Goal: Communication & Community: Participate in discussion

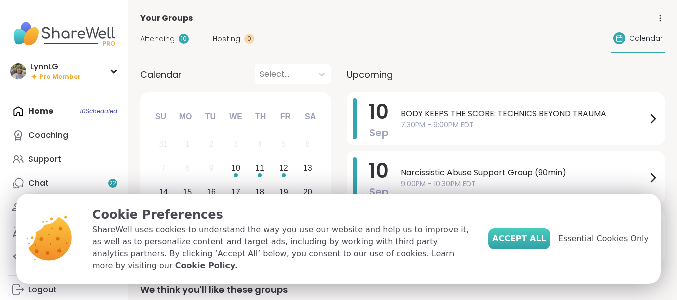
click at [544, 245] on span "Accept All" at bounding box center [519, 239] width 54 height 12
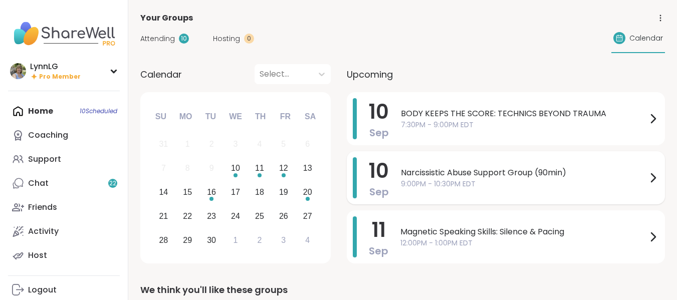
click at [537, 185] on span "9:00PM - 10:30PM EDT" at bounding box center [524, 184] width 246 height 11
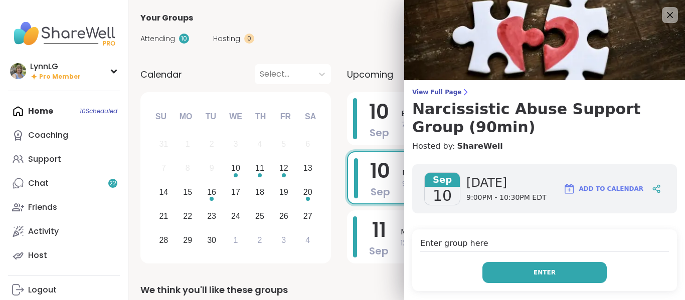
click at [533, 272] on span "Enter" at bounding box center [544, 272] width 22 height 9
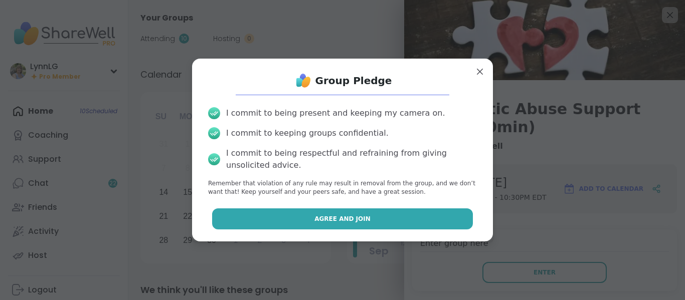
click at [358, 213] on button "Agree and Join" at bounding box center [342, 219] width 261 height 21
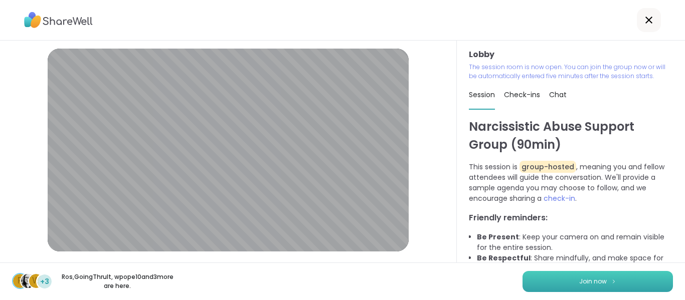
click at [579, 279] on span "Join now" at bounding box center [593, 281] width 28 height 9
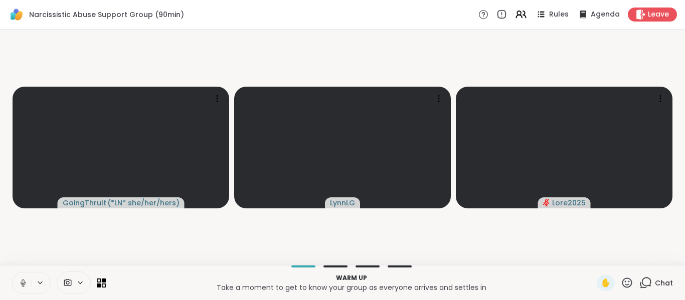
click at [27, 280] on icon at bounding box center [23, 283] width 9 height 9
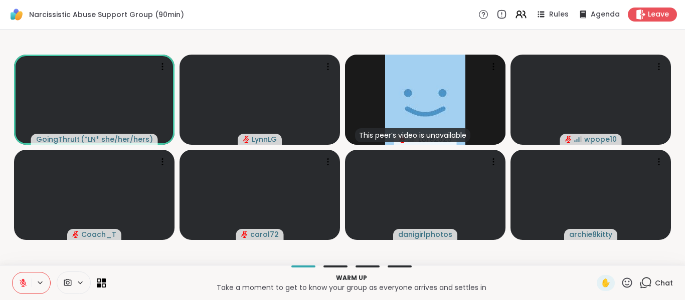
click at [658, 284] on span "Chat" at bounding box center [664, 283] width 18 height 10
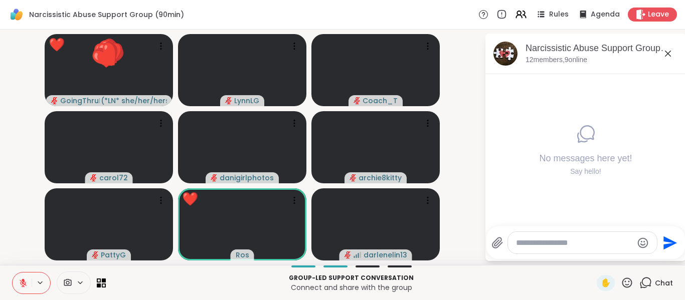
click at [21, 286] on icon at bounding box center [23, 283] width 9 height 9
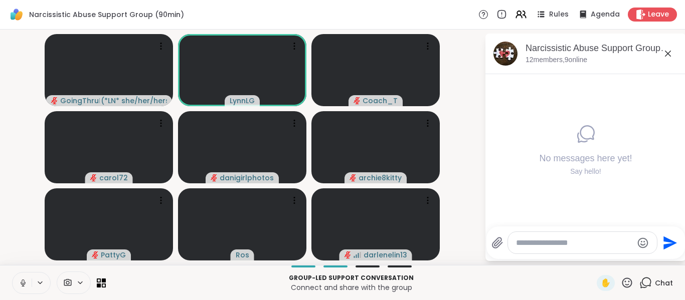
click at [20, 283] on icon at bounding box center [23, 283] width 9 height 9
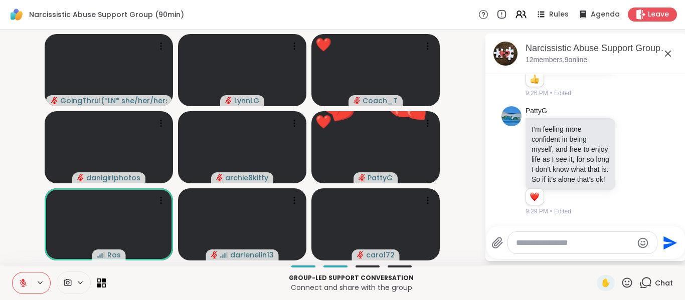
scroll to position [323, 0]
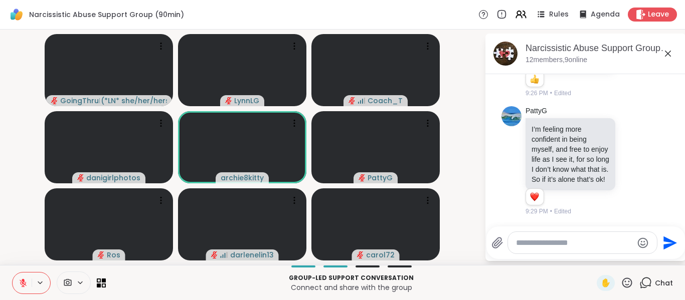
click at [537, 245] on textarea "Type your message" at bounding box center [574, 243] width 117 height 10
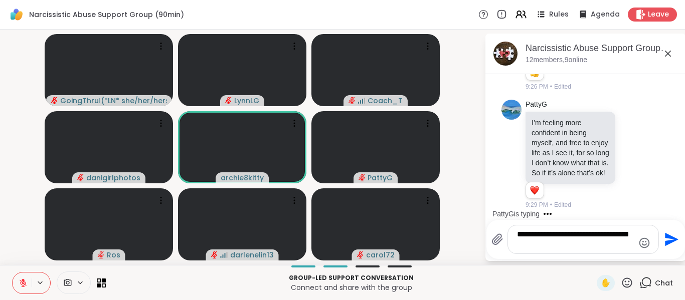
type textarea "**********"
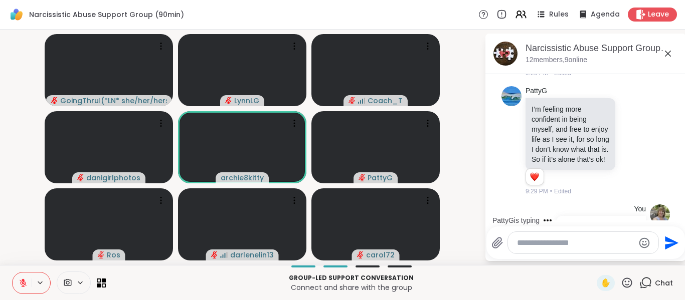
scroll to position [386, 0]
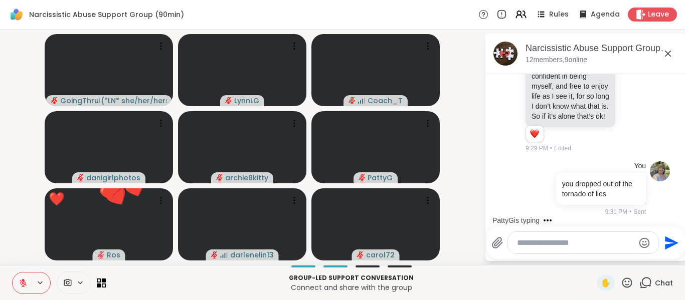
click at [23, 287] on icon at bounding box center [23, 283] width 7 height 7
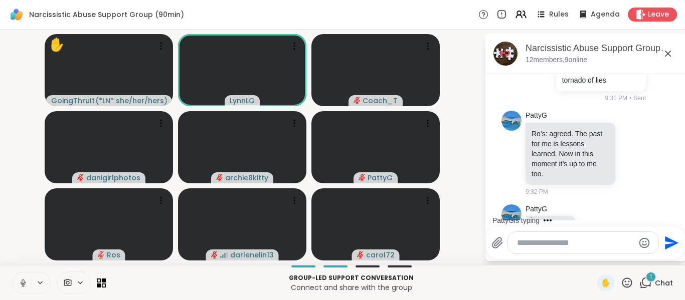
scroll to position [534, 0]
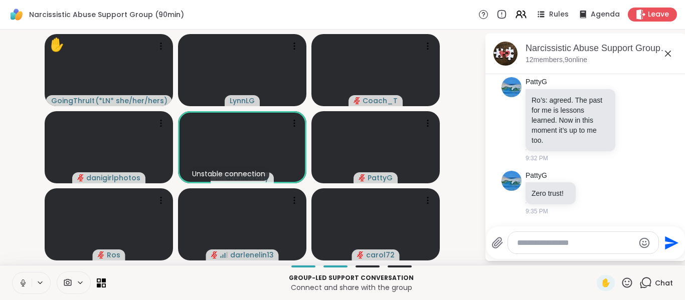
drag, startPoint x: 26, startPoint y: 281, endPoint x: 41, endPoint y: 269, distance: 19.3
click at [27, 280] on icon at bounding box center [23, 283] width 9 height 9
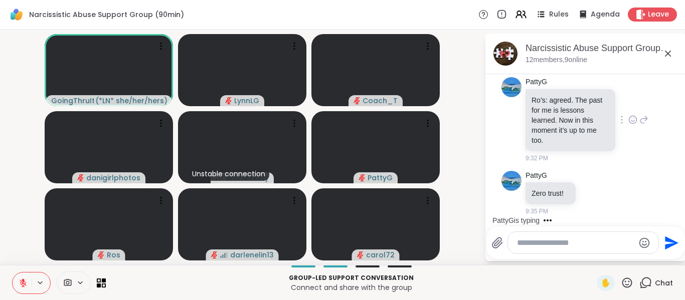
click at [628, 123] on icon at bounding box center [632, 120] width 9 height 10
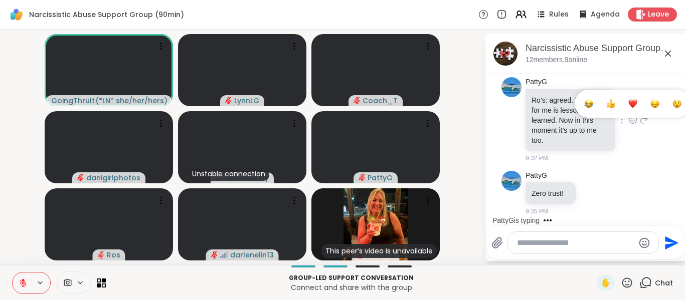
click at [628, 106] on div "Select Reaction: Heart" at bounding box center [632, 103] width 9 height 9
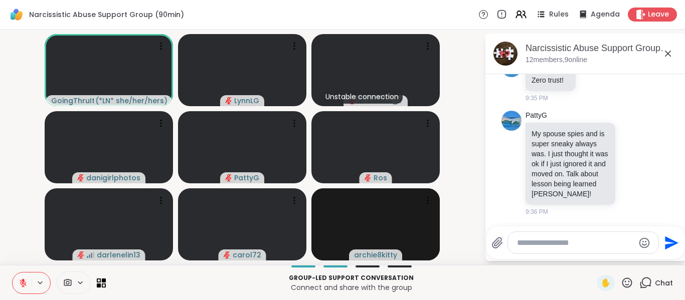
scroll to position [686, 0]
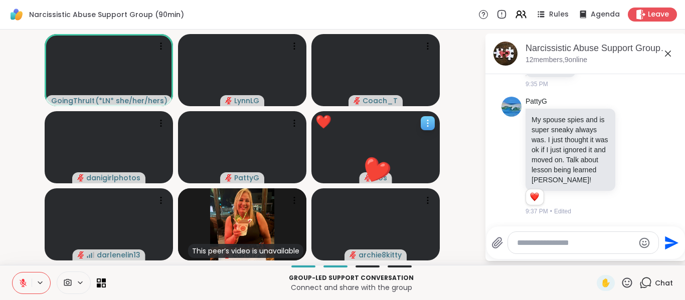
click at [429, 123] on icon at bounding box center [428, 123] width 10 height 10
click at [461, 115] on video-player-container "GoingThruIt ( *LN* she/her/hers ) [PERSON_NAME] Coach_T danigirlphotos [PERSON_…" at bounding box center [242, 148] width 472 height 228
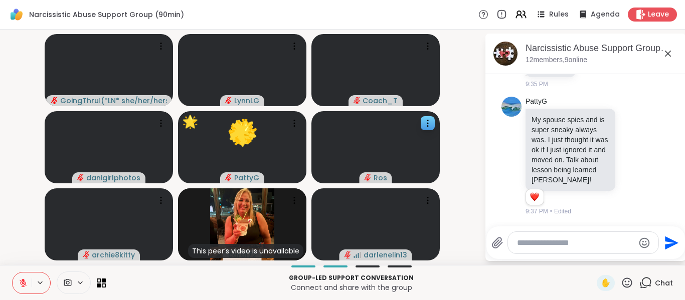
click at [641, 247] on icon "Emoji picker" at bounding box center [644, 243] width 12 height 12
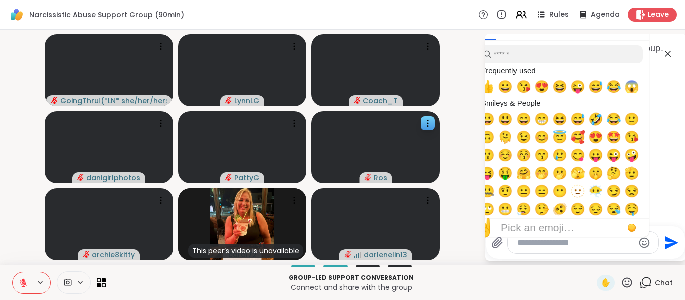
drag, startPoint x: 560, startPoint y: 70, endPoint x: 590, endPoint y: 71, distance: 30.1
click at [589, 72] on div "Frequently used" at bounding box center [559, 70] width 162 height 15
click at [641, 240] on icon "Emoji picker" at bounding box center [644, 243] width 12 height 12
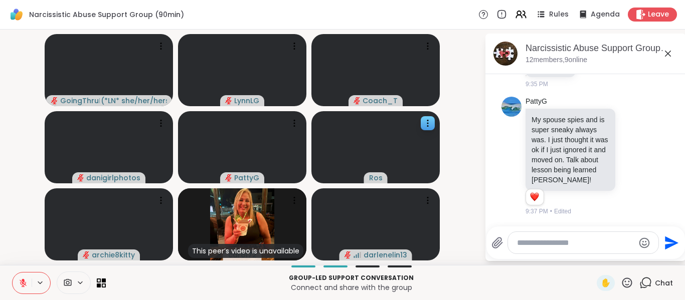
click at [641, 246] on icon "Emoji picker" at bounding box center [644, 243] width 12 height 12
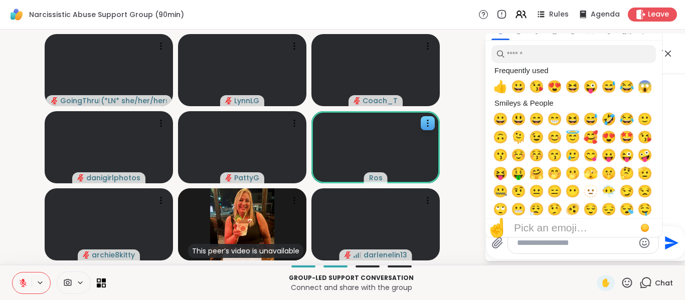
click at [643, 244] on icon "Emoji picker" at bounding box center [644, 243] width 12 height 12
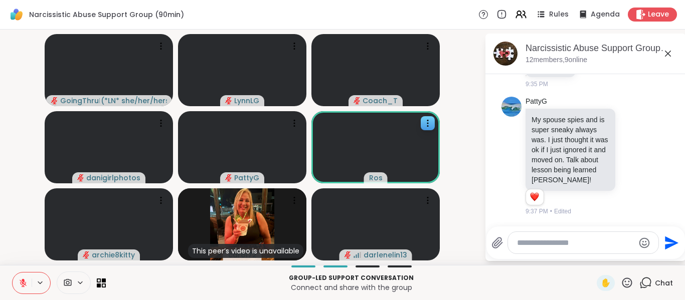
click at [622, 285] on icon at bounding box center [627, 283] width 10 height 10
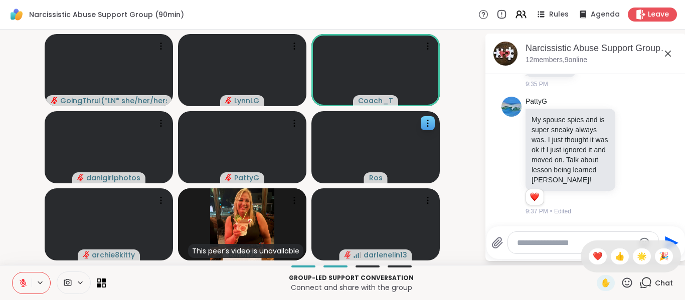
click at [547, 247] on textarea "Type your message" at bounding box center [575, 243] width 117 height 10
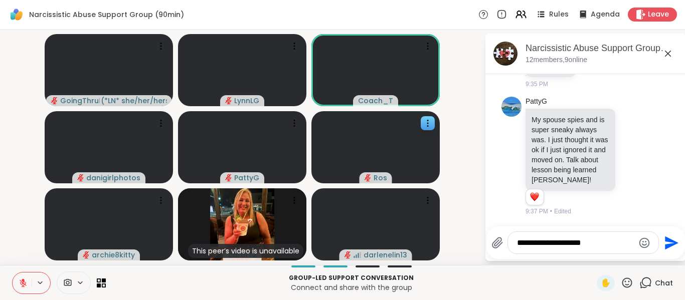
type textarea "**********"
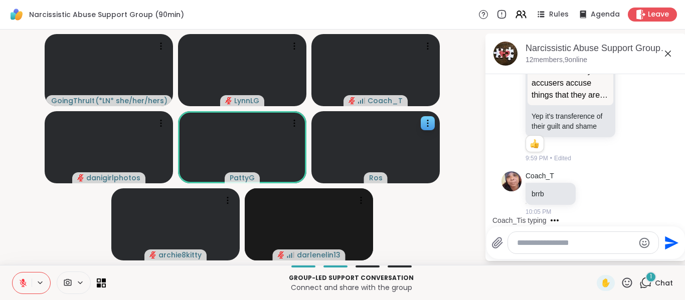
scroll to position [1562, 0]
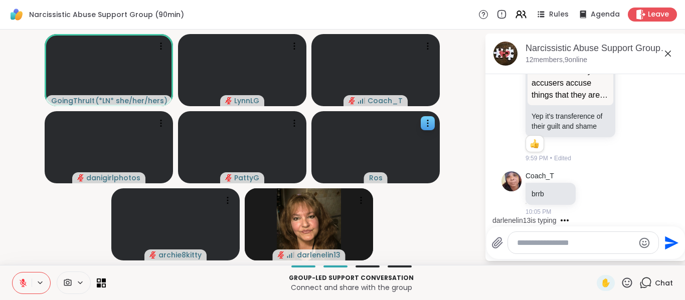
click at [20, 282] on icon at bounding box center [23, 283] width 9 height 9
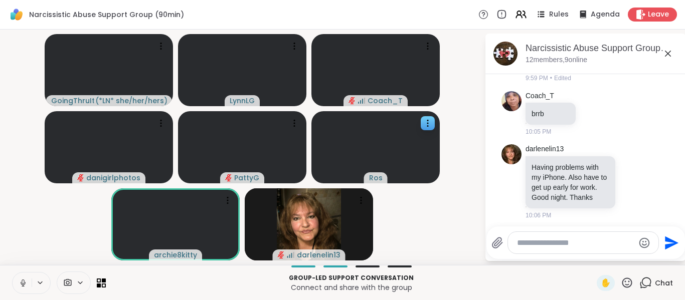
scroll to position [1656, 0]
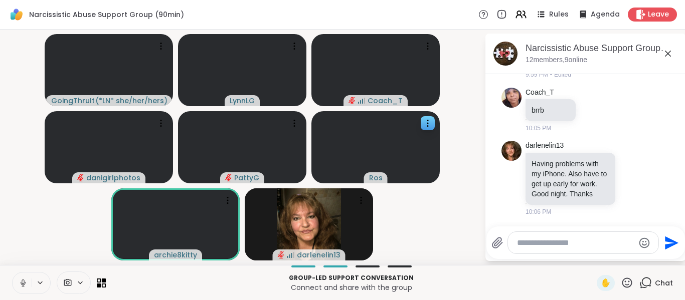
click at [23, 283] on icon at bounding box center [23, 283] width 9 height 9
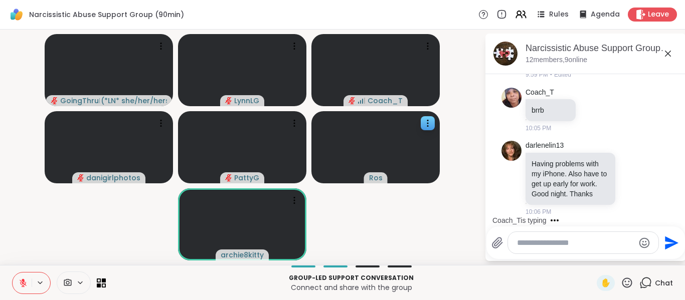
scroll to position [1709, 0]
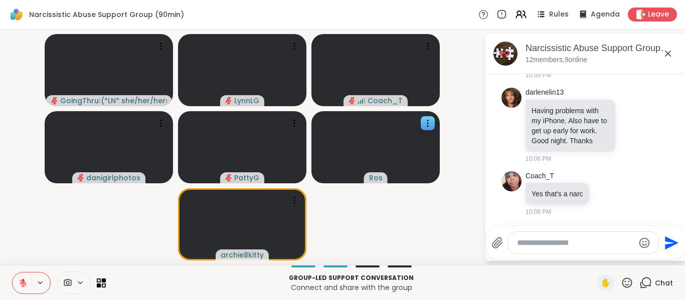
click at [621, 282] on icon at bounding box center [627, 283] width 13 height 13
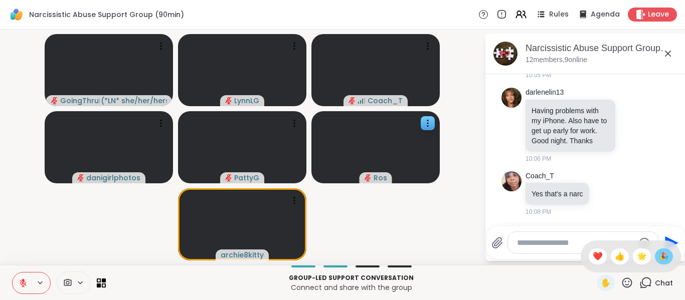
click at [659, 257] on span "🎉" at bounding box center [664, 257] width 10 height 12
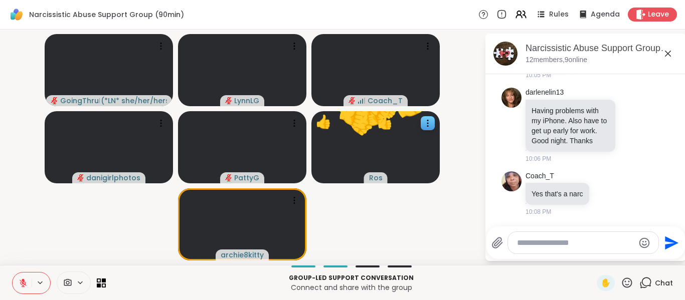
click at [621, 282] on icon at bounding box center [627, 283] width 13 height 13
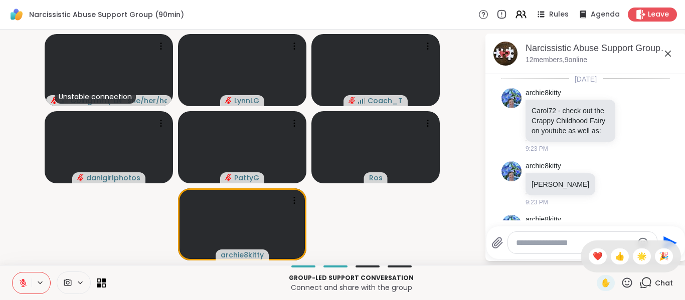
scroll to position [1709, 0]
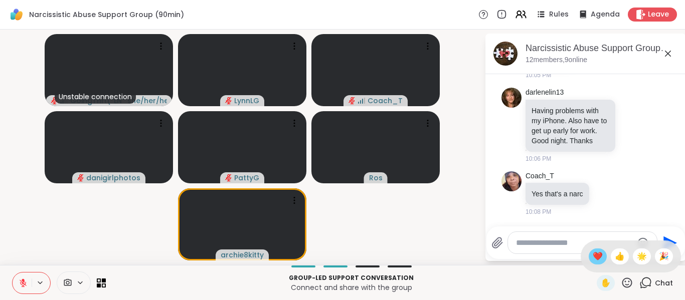
click at [592, 259] on span "❤️" at bounding box center [597, 257] width 10 height 12
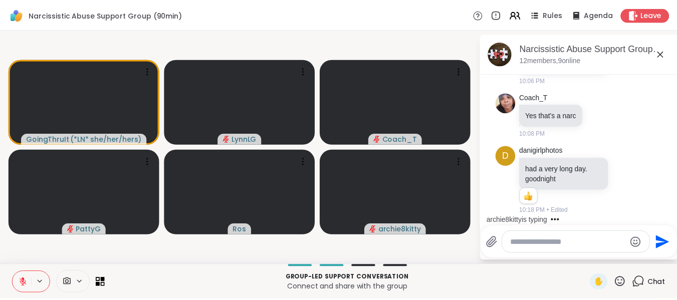
scroll to position [1861, 0]
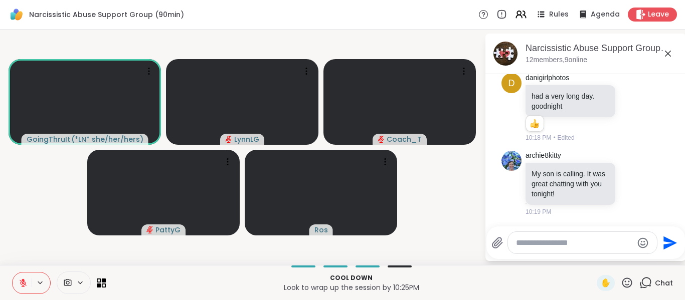
click at [21, 283] on icon at bounding box center [23, 283] width 9 height 9
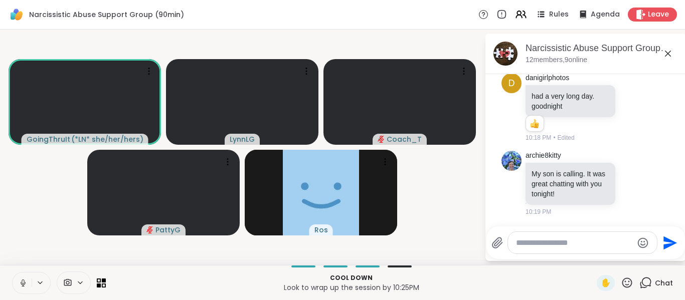
click at [673, 11] on div "Narcissistic Abuse Support Group (90min) Rules Agenda Leave" at bounding box center [342, 15] width 685 height 30
click at [652, 14] on span "Leave" at bounding box center [659, 15] width 22 height 11
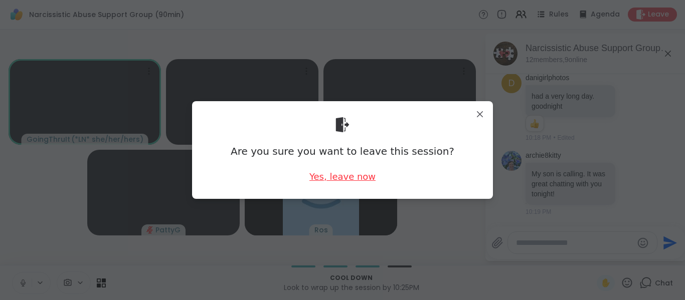
click at [345, 174] on div "Yes, leave now" at bounding box center [342, 176] width 66 height 13
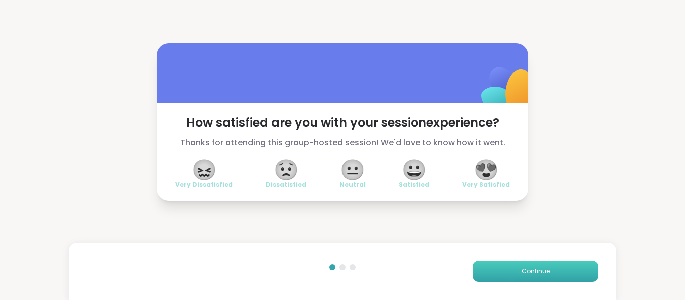
click at [521, 268] on span "Continue" at bounding box center [535, 271] width 28 height 9
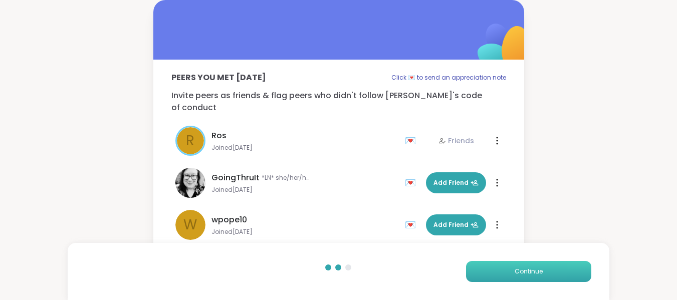
click at [517, 268] on span "Continue" at bounding box center [529, 271] width 28 height 9
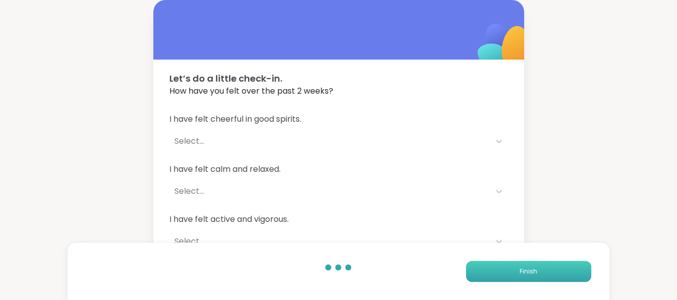
click at [517, 268] on button "Finish" at bounding box center [528, 271] width 125 height 21
